Goal: Find contact information: Find contact information

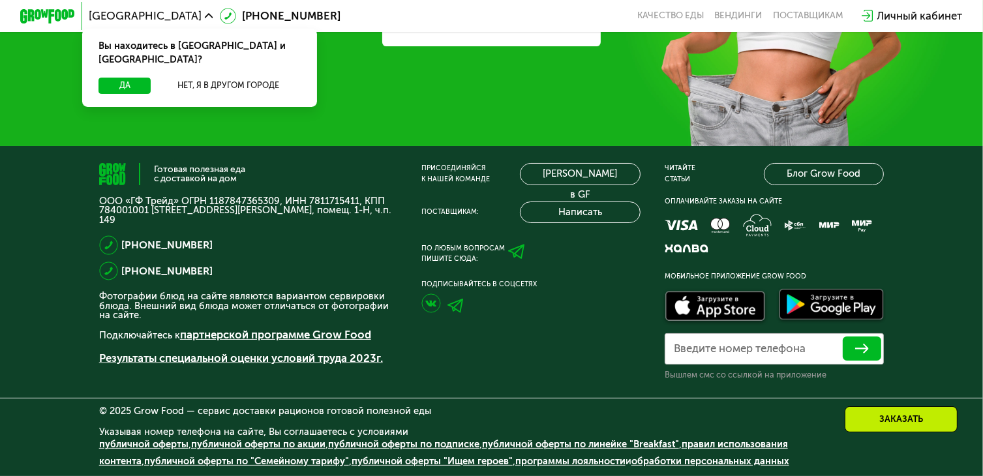
scroll to position [4143, 0]
click at [326, 196] on p "ООО «ГФ Трейд» ОГРН 1187847365309, ИНН 7811715411, КПП 784001001 191181, г. Сан…" at bounding box center [247, 210] width 297 height 29
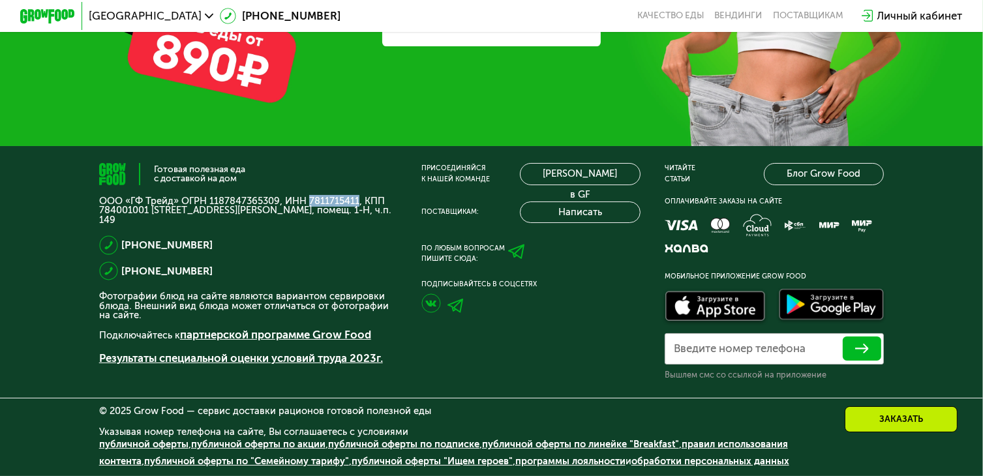
click at [326, 196] on p "ООО «ГФ Трейд» ОГРН 1187847365309, ИНН 7811715411, КПП 784001001 191181, г. Сан…" at bounding box center [247, 210] width 297 height 29
copy p "7811715411"
click at [817, 14] on div "поставщикам" at bounding box center [808, 15] width 70 height 11
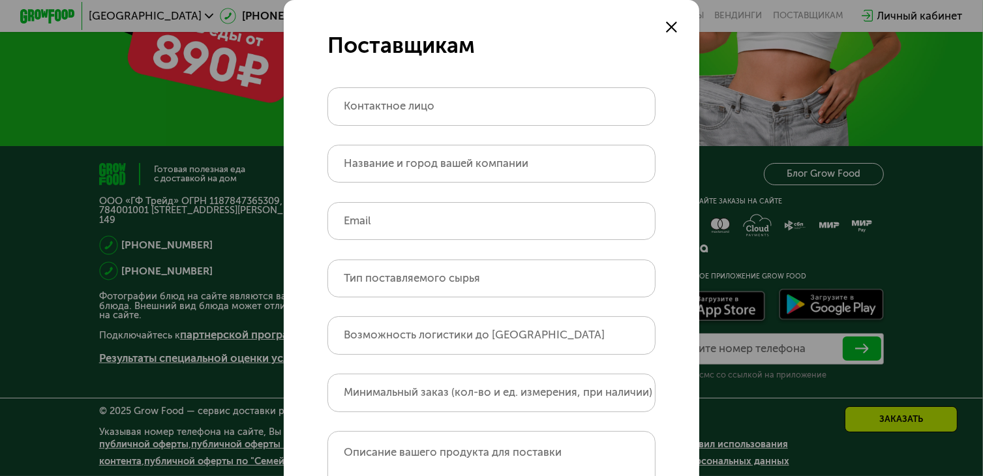
scroll to position [213, 0]
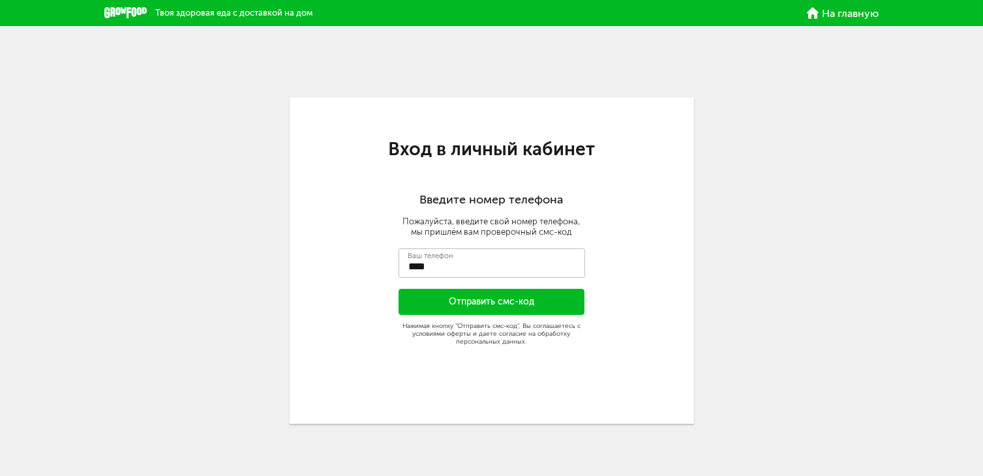
click at [848, 13] on span "На главную" at bounding box center [850, 13] width 57 height 10
click at [842, 14] on span "На главную" at bounding box center [850, 13] width 57 height 10
